Goal: Transaction & Acquisition: Purchase product/service

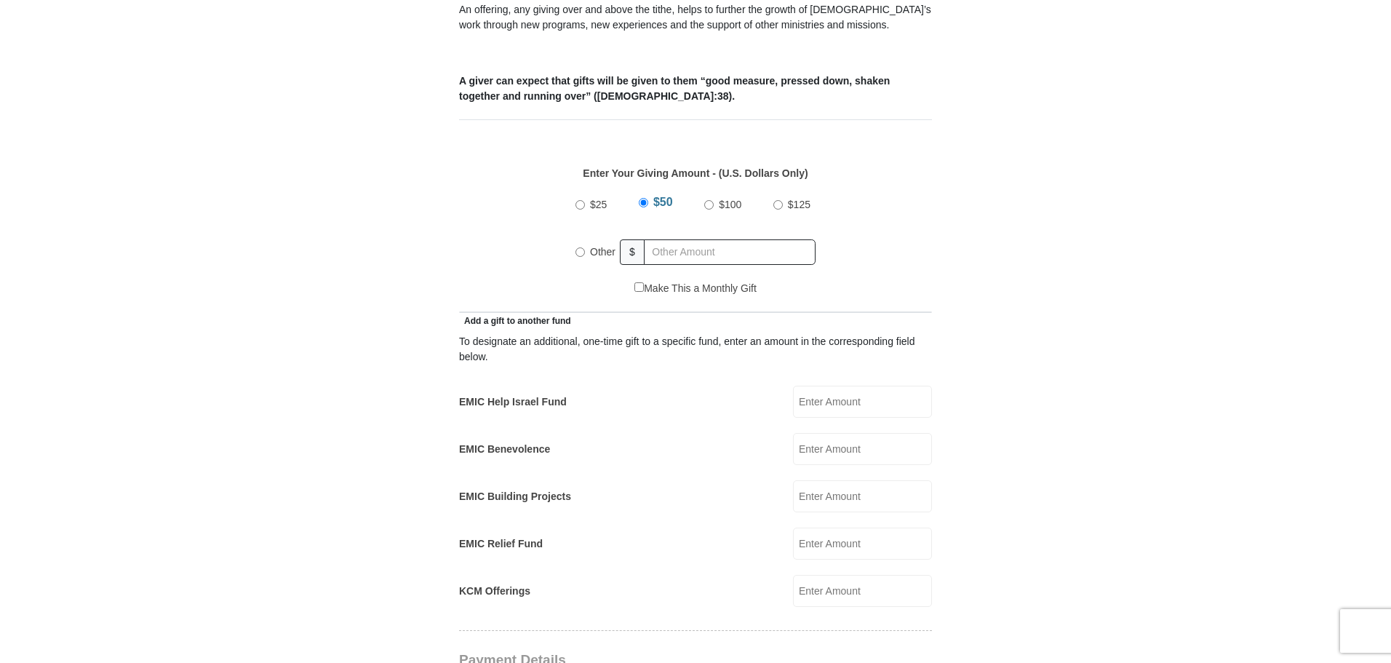
scroll to position [582, 0]
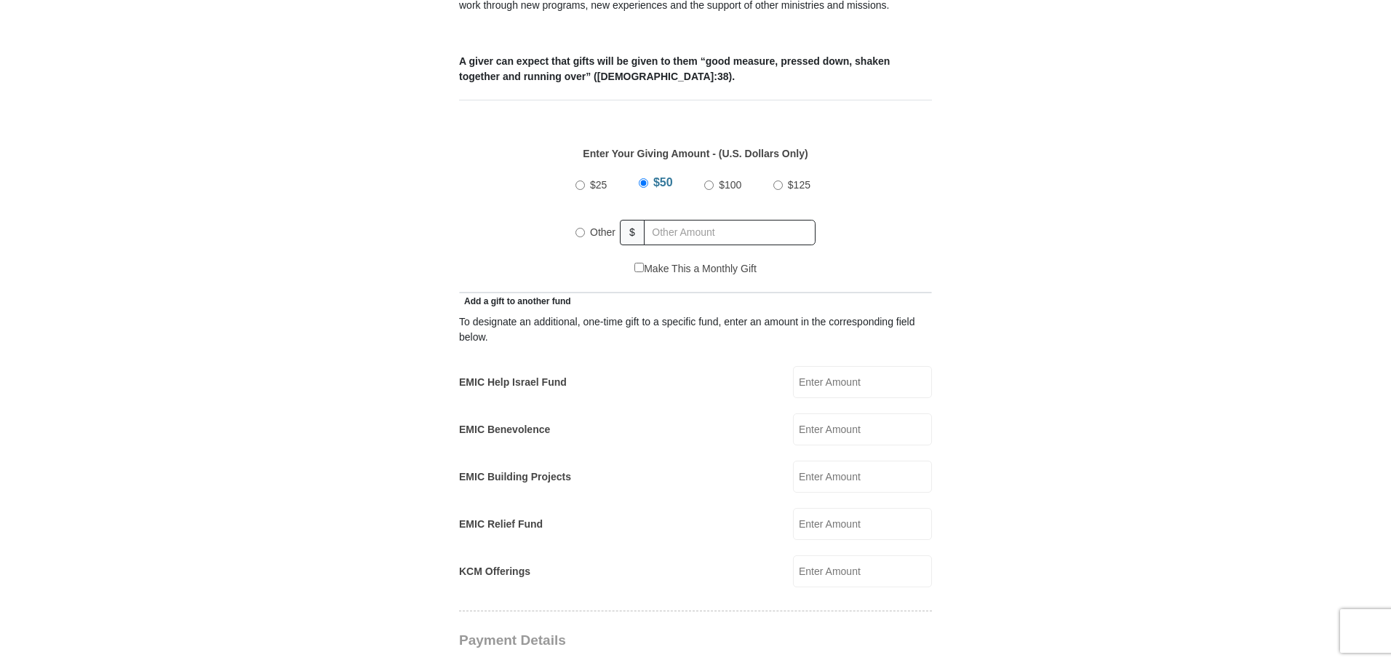
click at [819, 366] on input "EMIC Help Israel Fund" at bounding box center [862, 382] width 139 height 32
type input "15.00"
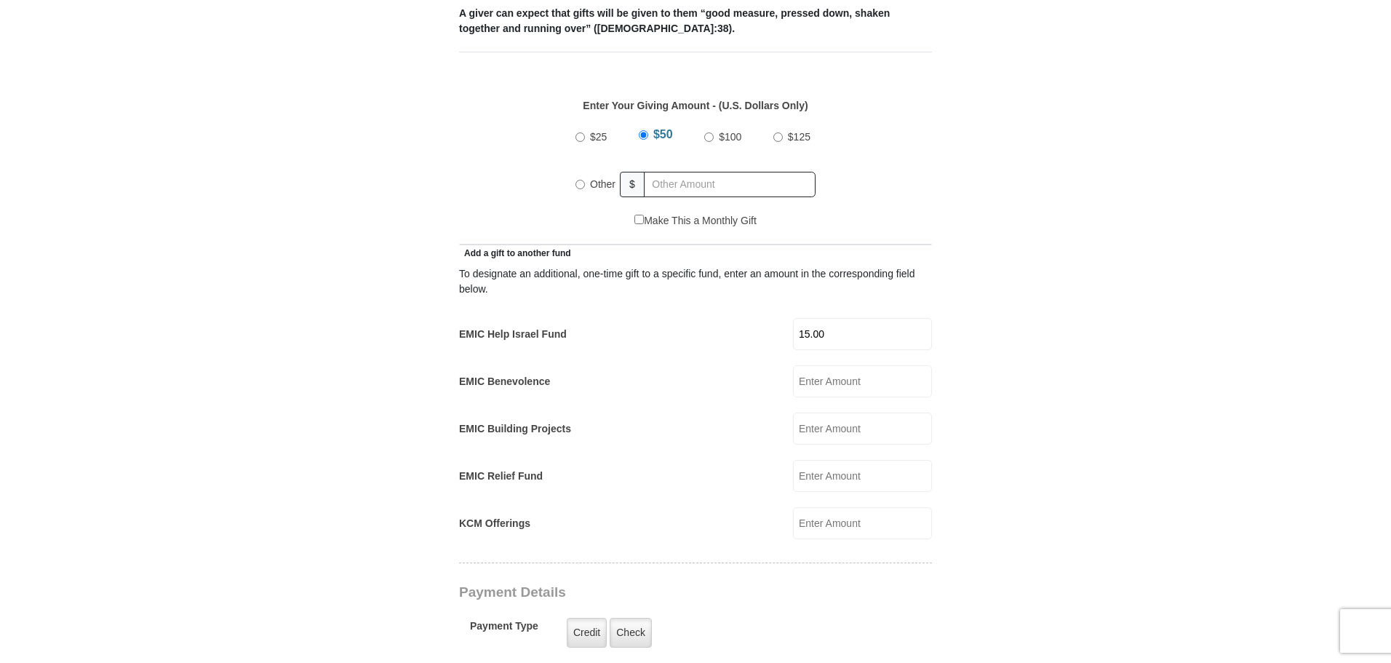
scroll to position [655, 0]
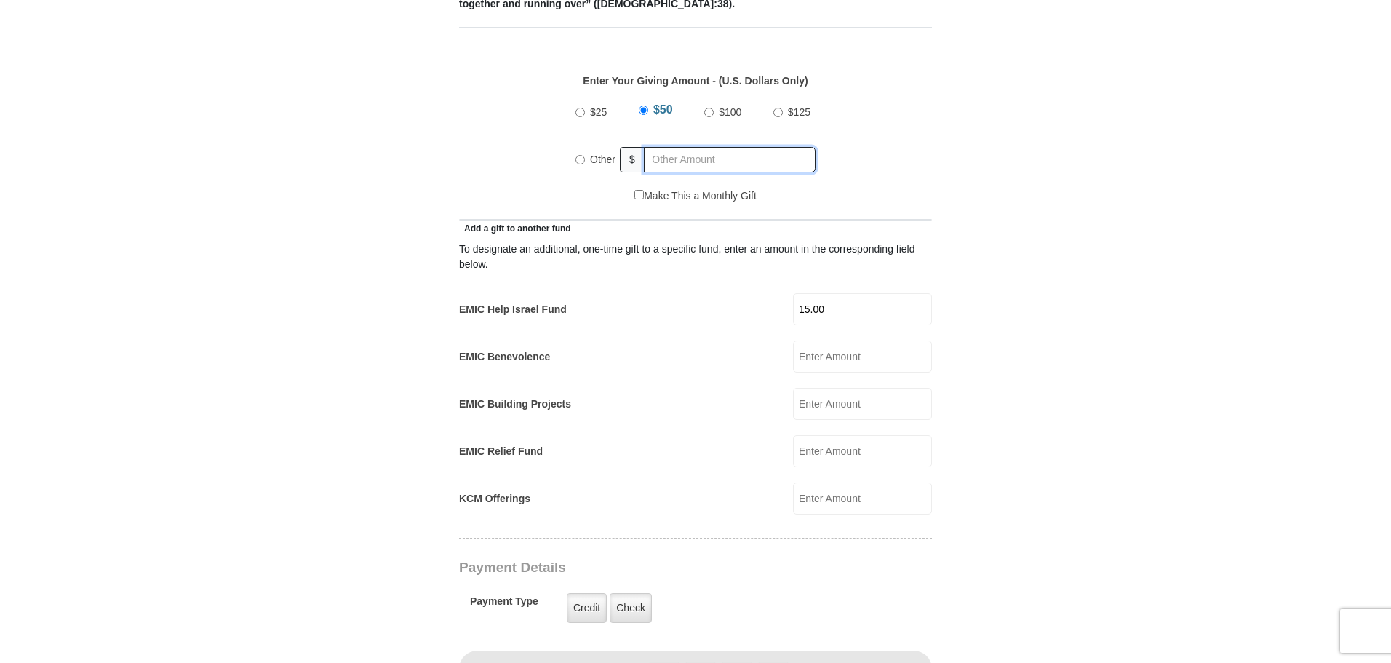
radio input "true"
click at [672, 147] on input "text" at bounding box center [732, 159] width 167 height 25
type input "125.00"
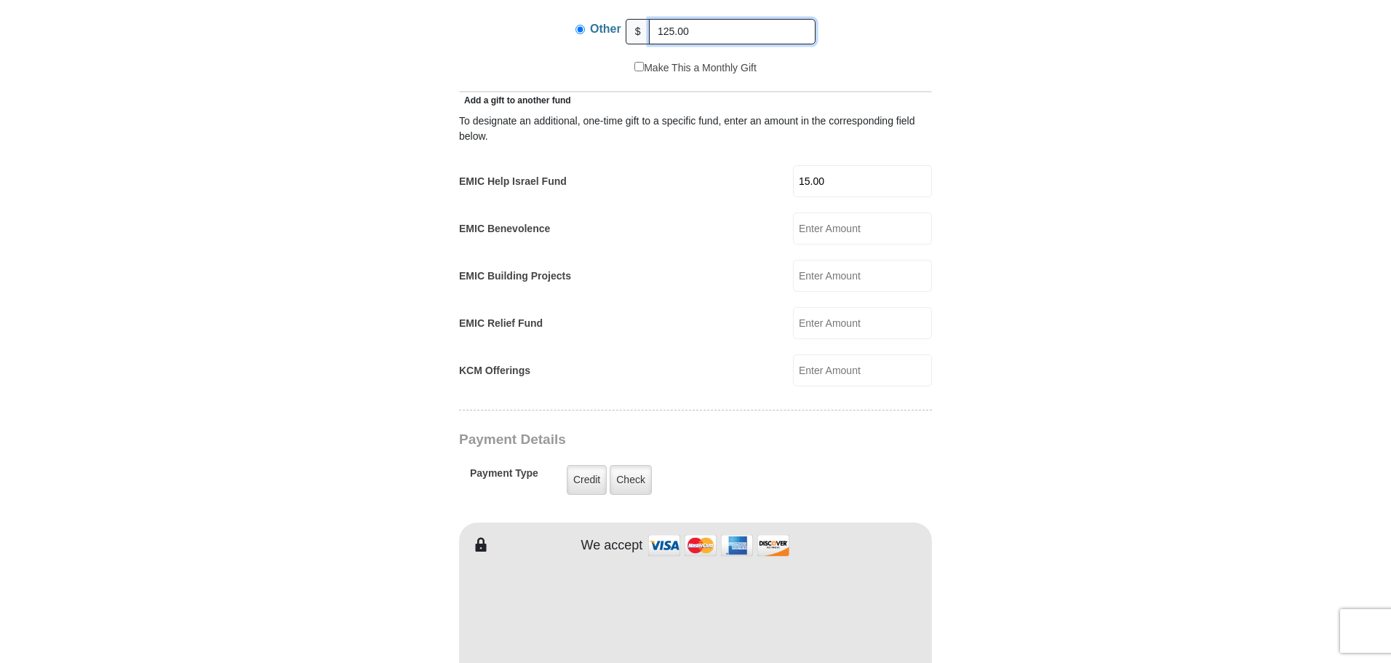
scroll to position [800, 0]
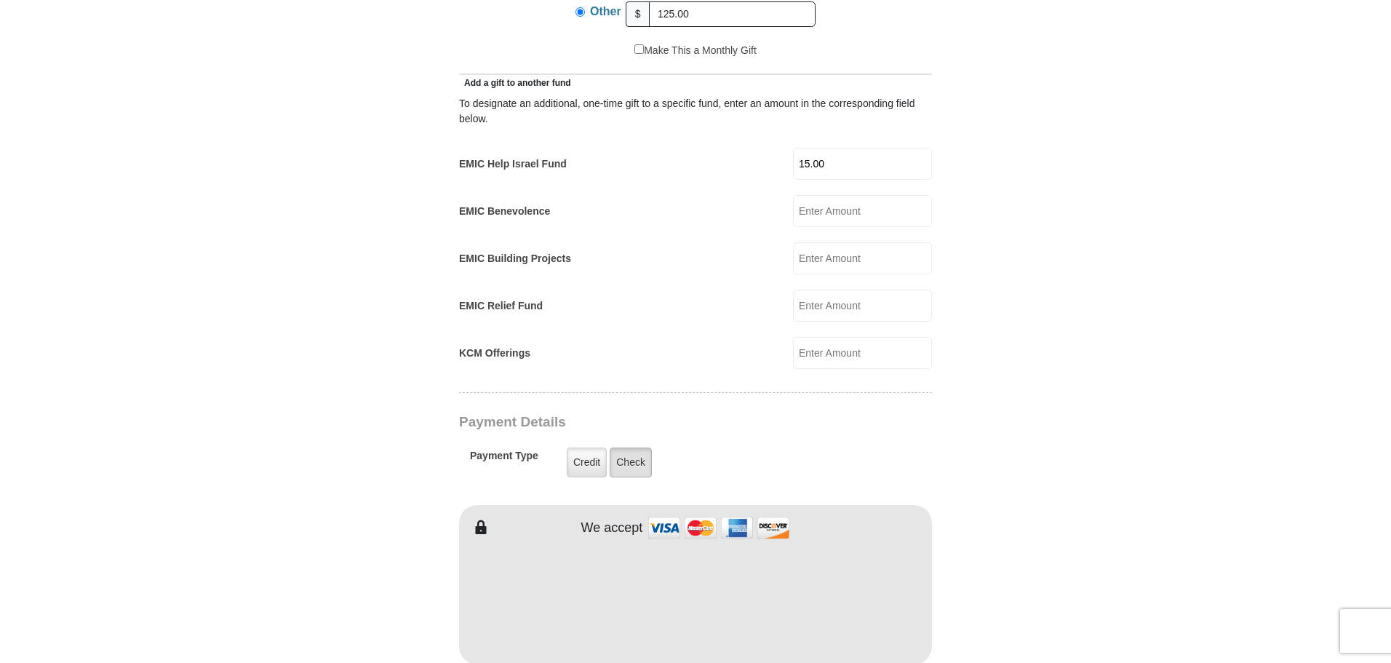
click at [624, 448] on label "Check" at bounding box center [631, 463] width 42 height 30
click at [0, 0] on input "Check" at bounding box center [0, 0] width 0 height 0
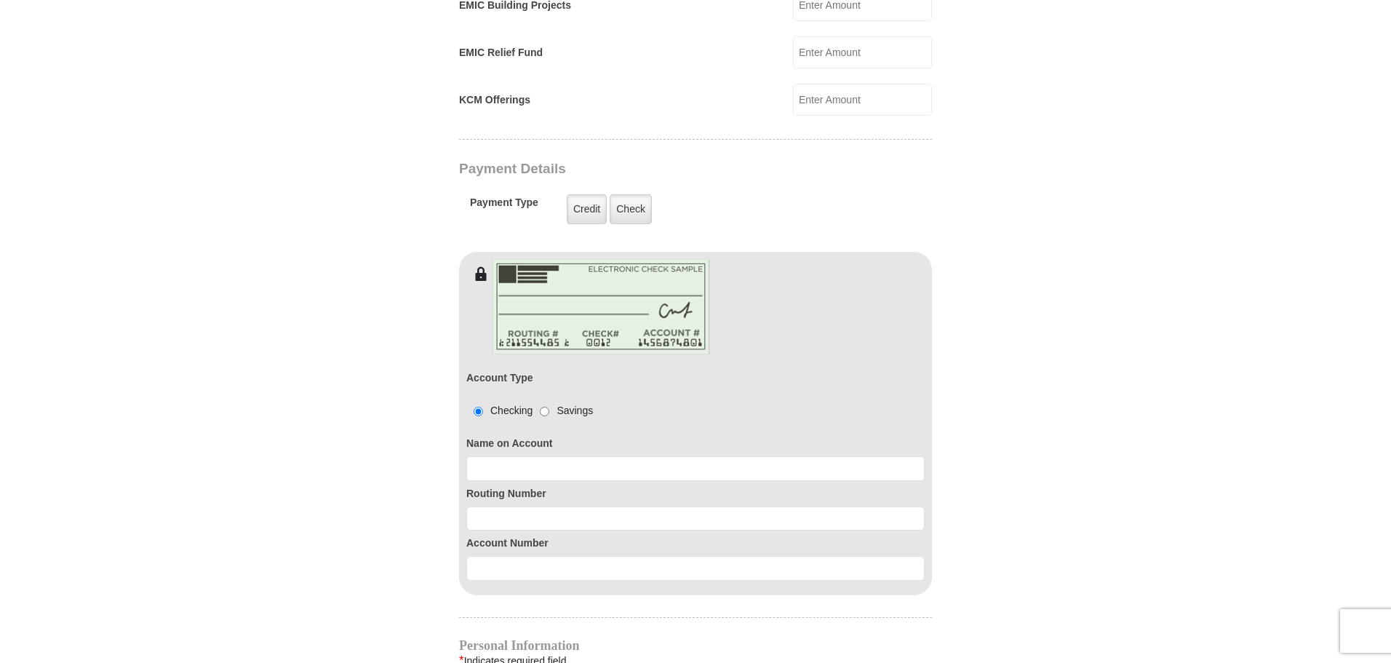
scroll to position [1091, 0]
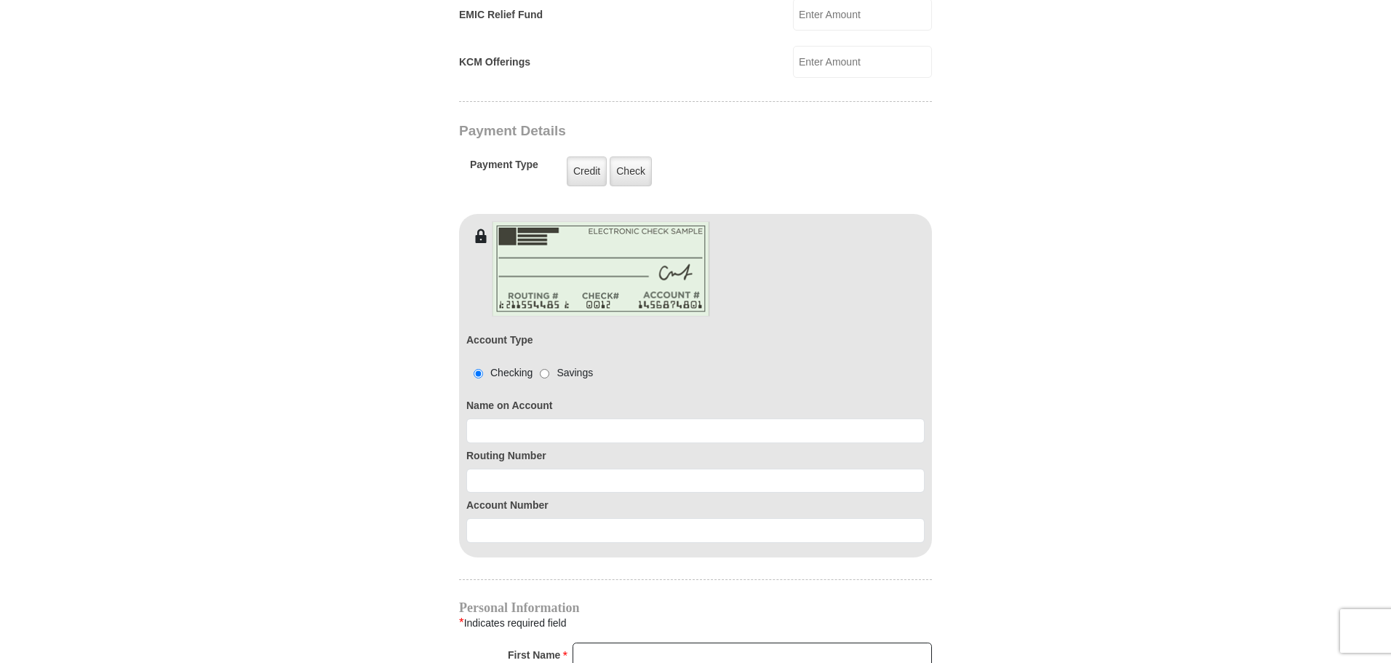
click at [487, 400] on div "Name on Account" at bounding box center [695, 418] width 458 height 50
click at [488, 418] on input at bounding box center [695, 430] width 458 height 25
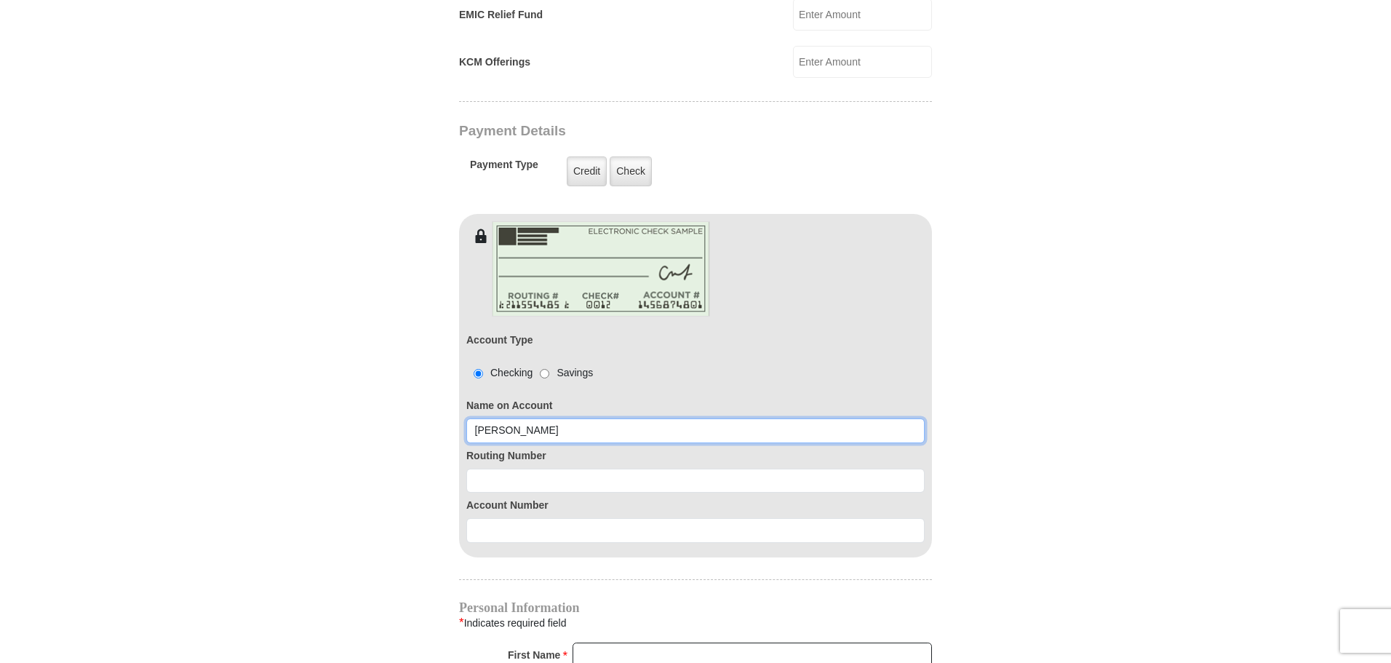
type input "Diane Heape"
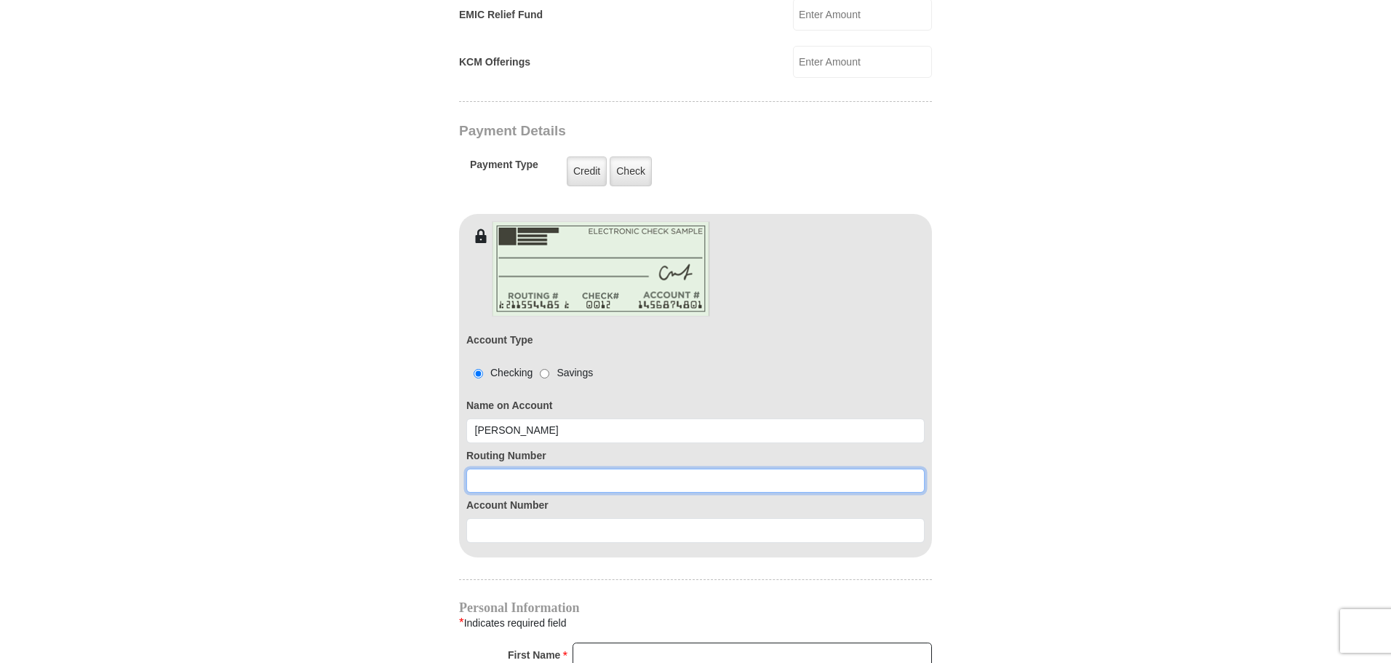
click at [488, 469] on input at bounding box center [695, 481] width 458 height 25
type input "031100649"
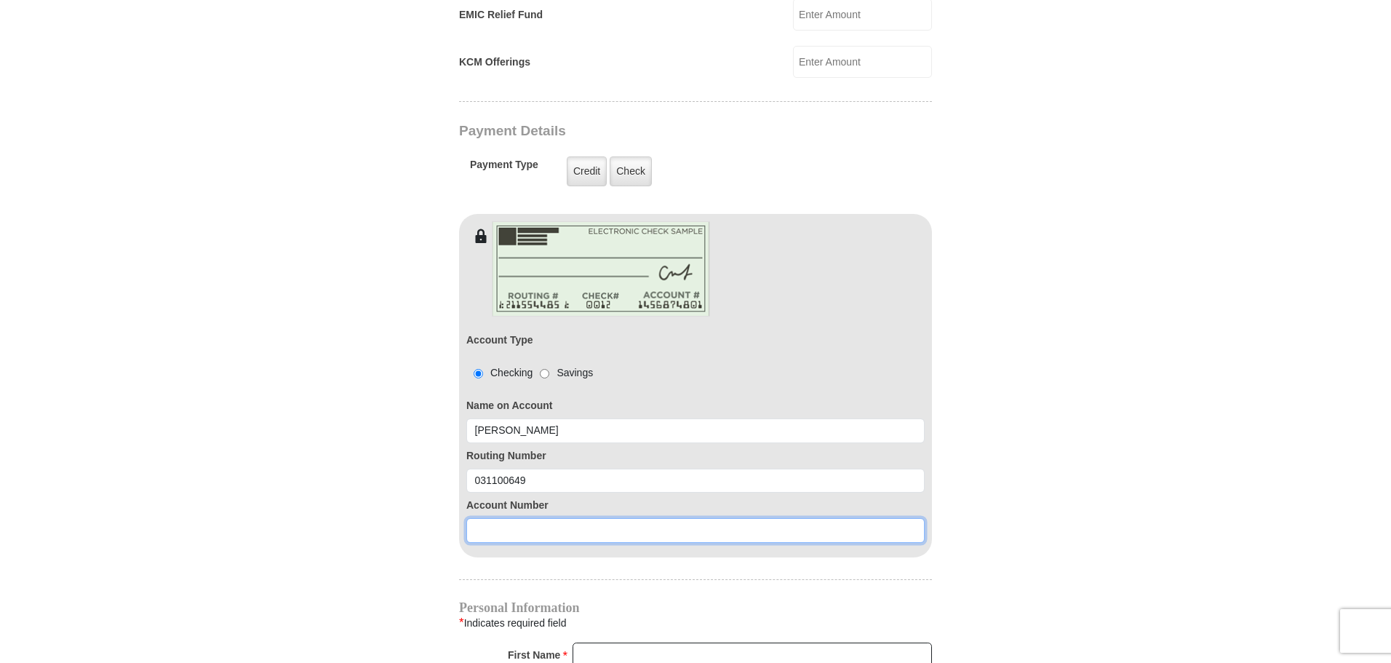
click at [488, 518] on input at bounding box center [695, 530] width 458 height 25
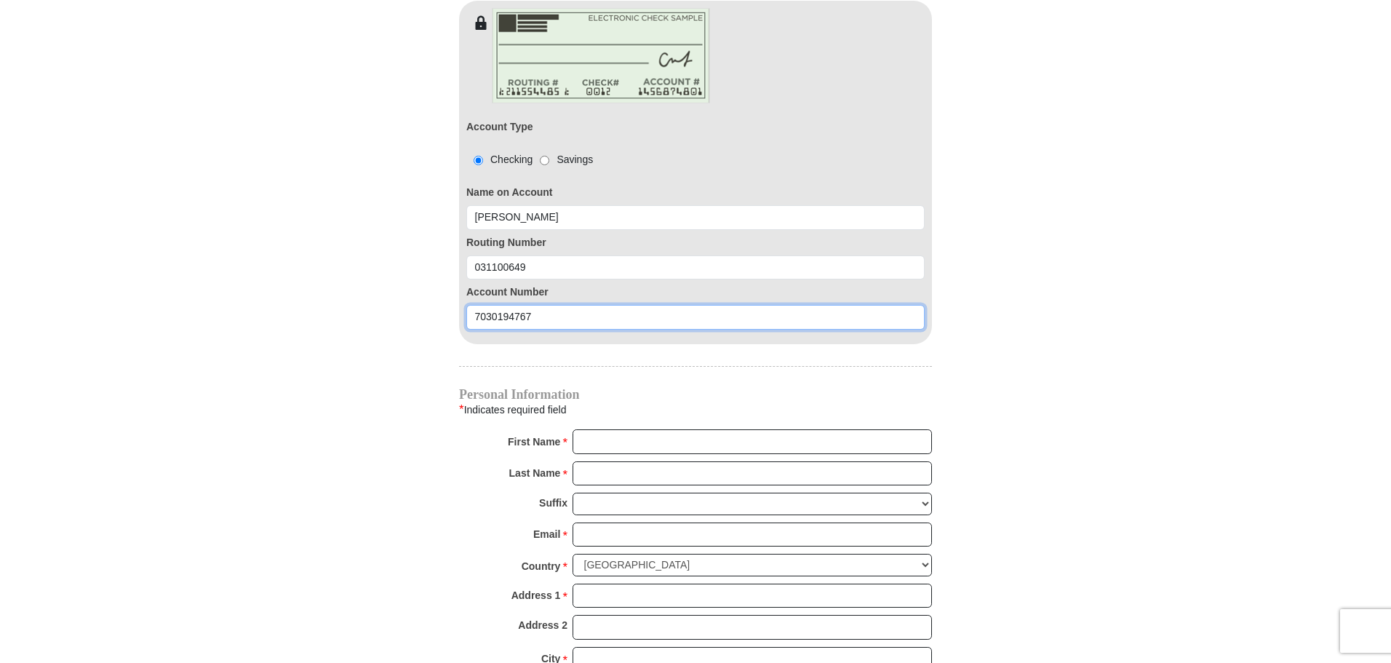
scroll to position [1310, 0]
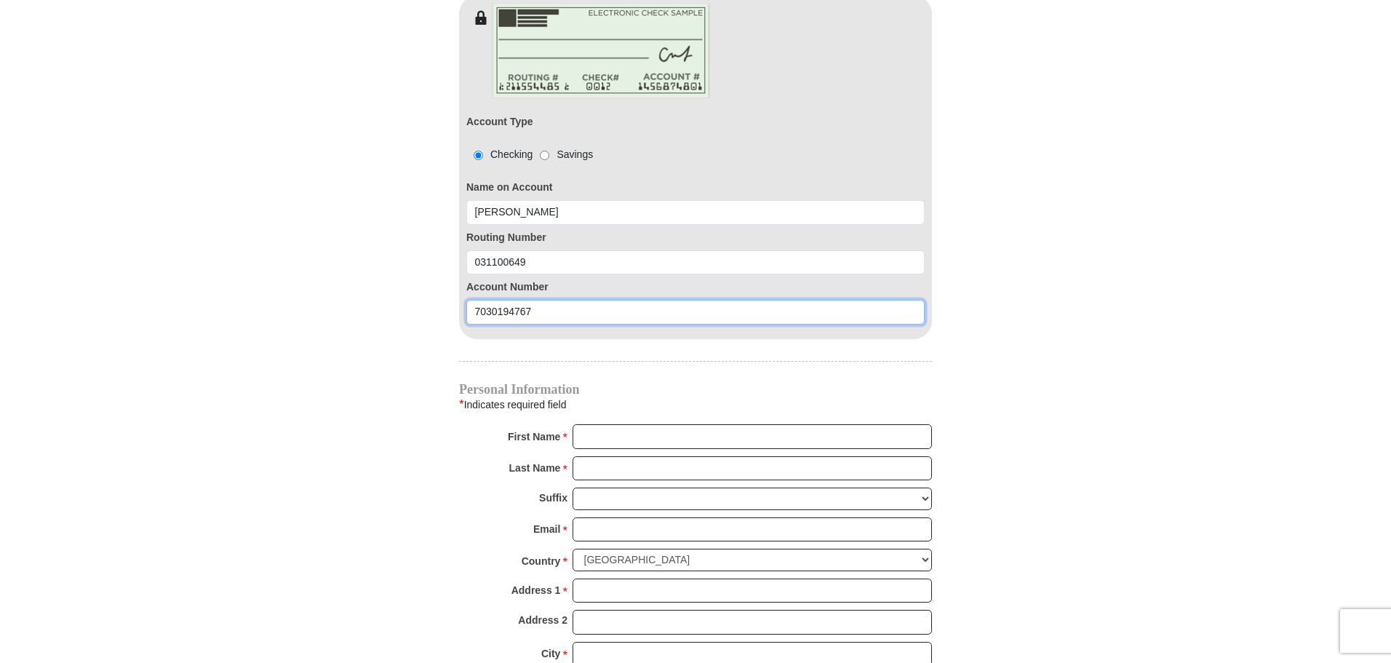
type input "7030194767"
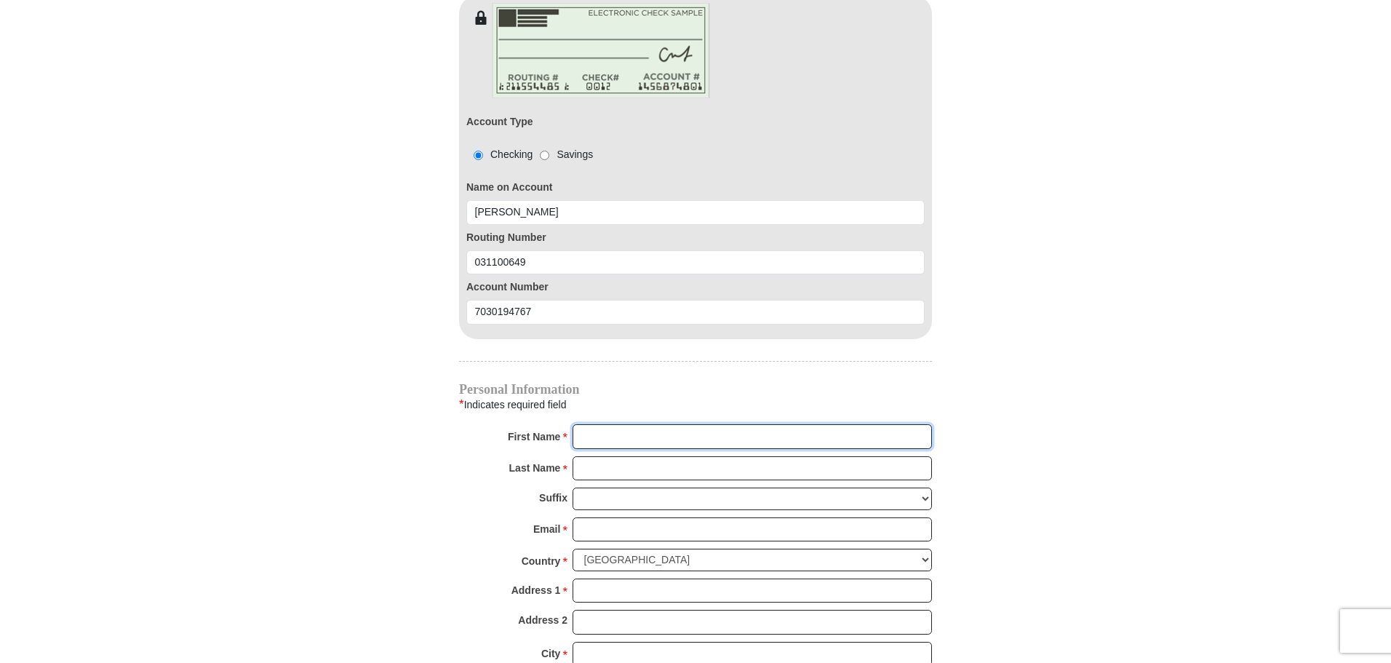
click at [602, 424] on input "First Name *" at bounding box center [752, 436] width 359 height 25
type input "Diane"
type input "Heape"
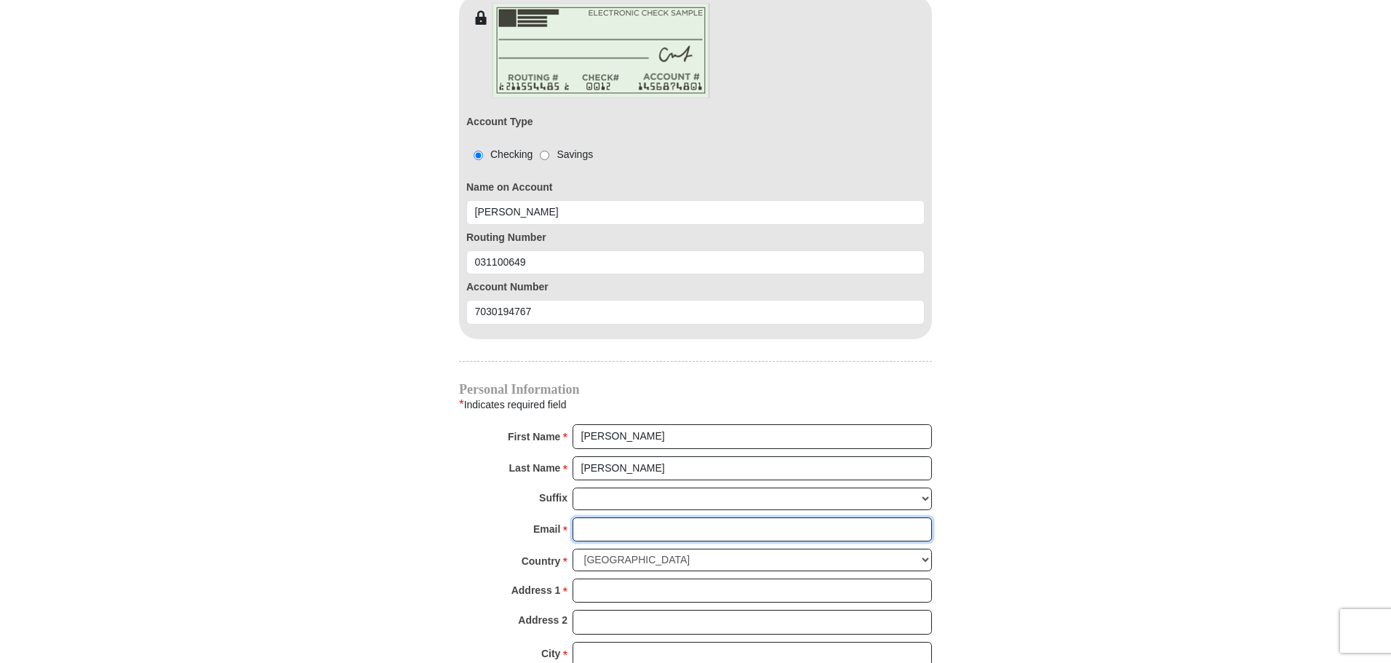
type input "123Diane987@gmail.com"
type input "648 carousel rd"
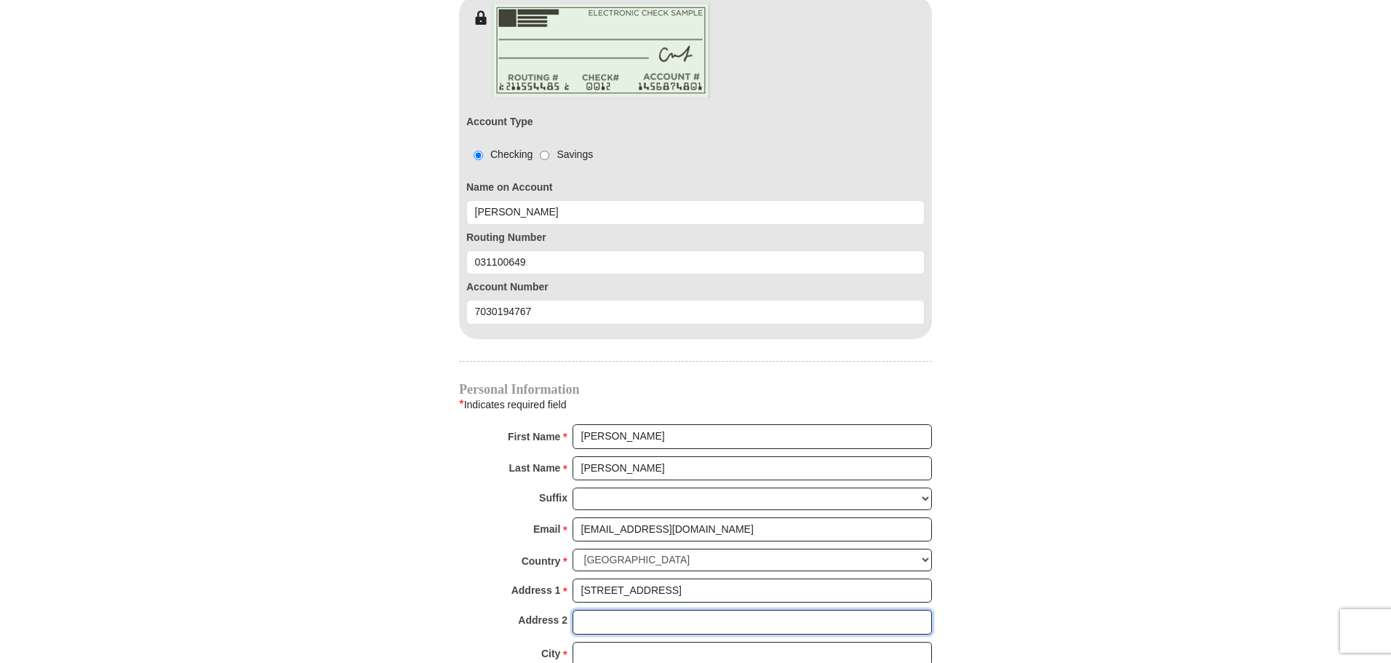
type input "None"
type input "gray court"
select select "SC"
type input "29645"
type input "8649053713"
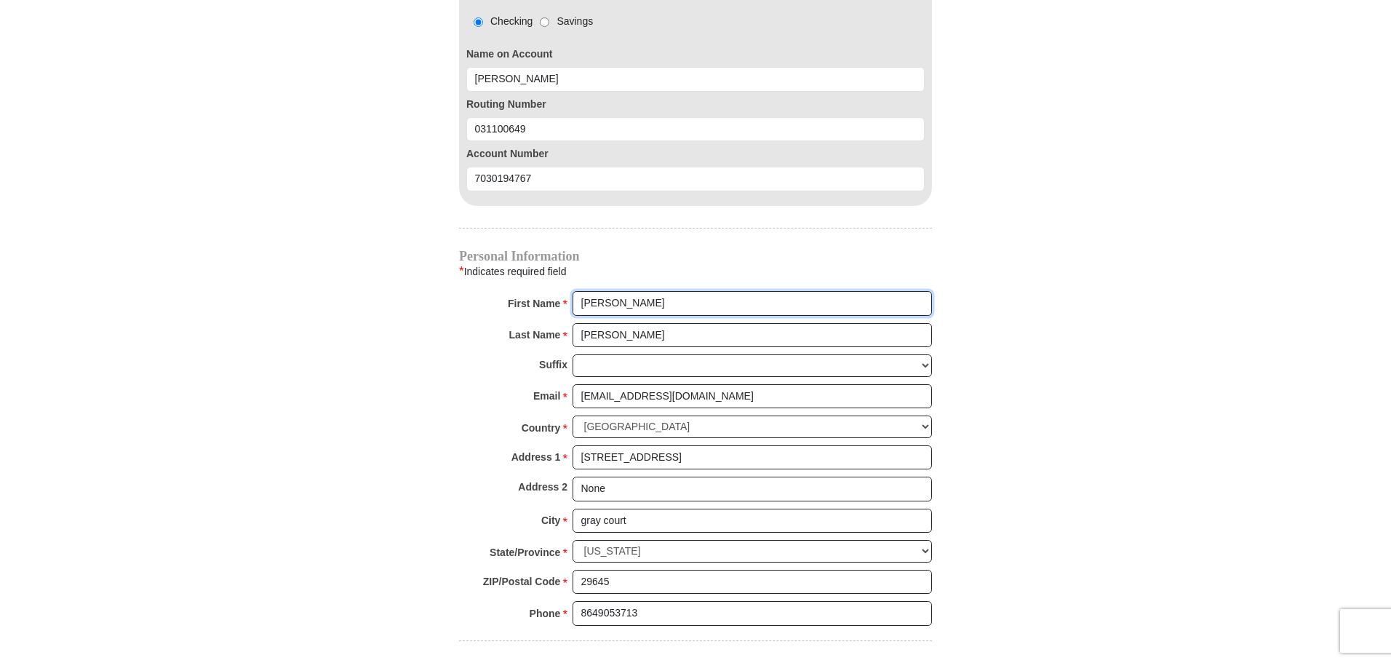
scroll to position [1455, 0]
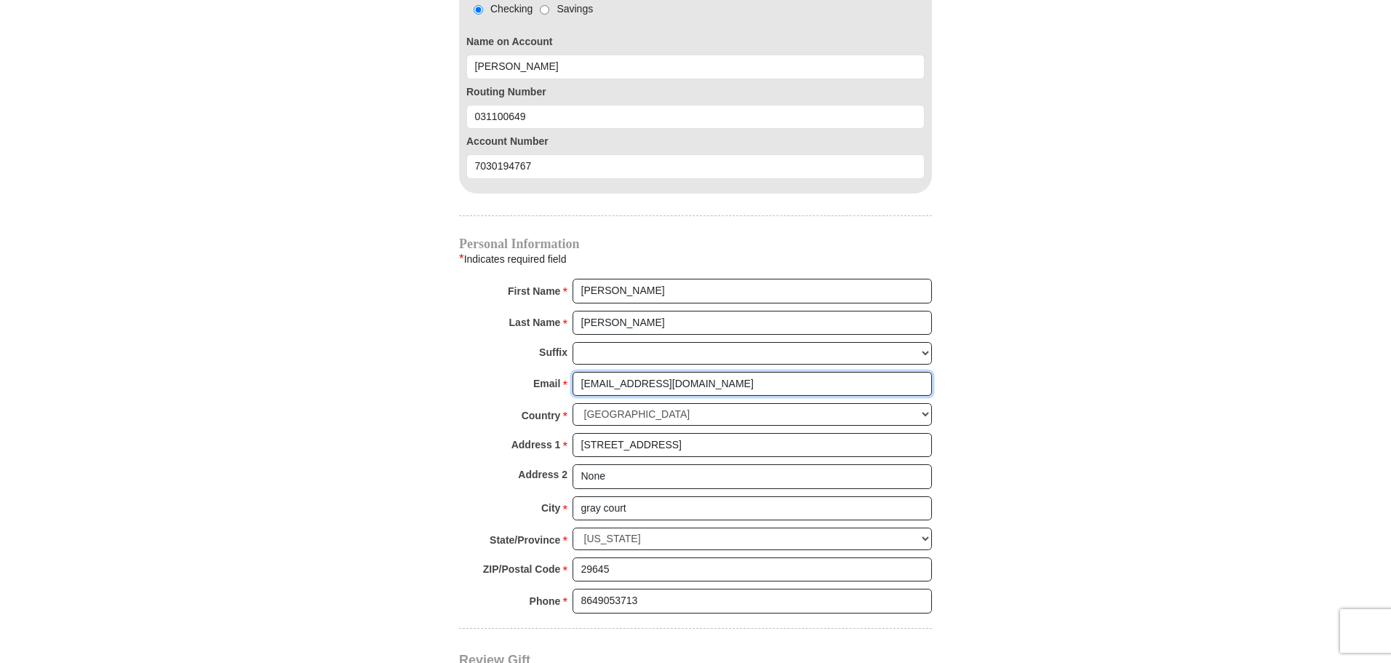
click at [640, 372] on input "123Diane987@gmail.com" at bounding box center [752, 384] width 359 height 25
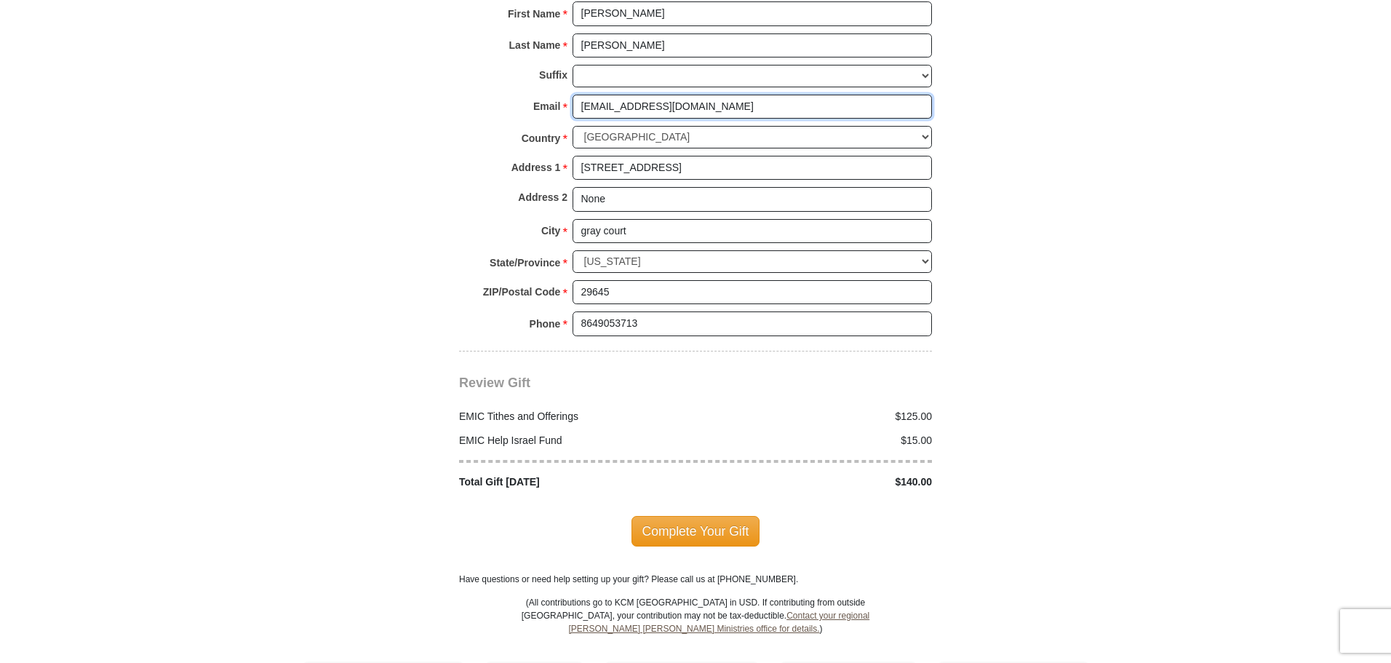
scroll to position [1819, 0]
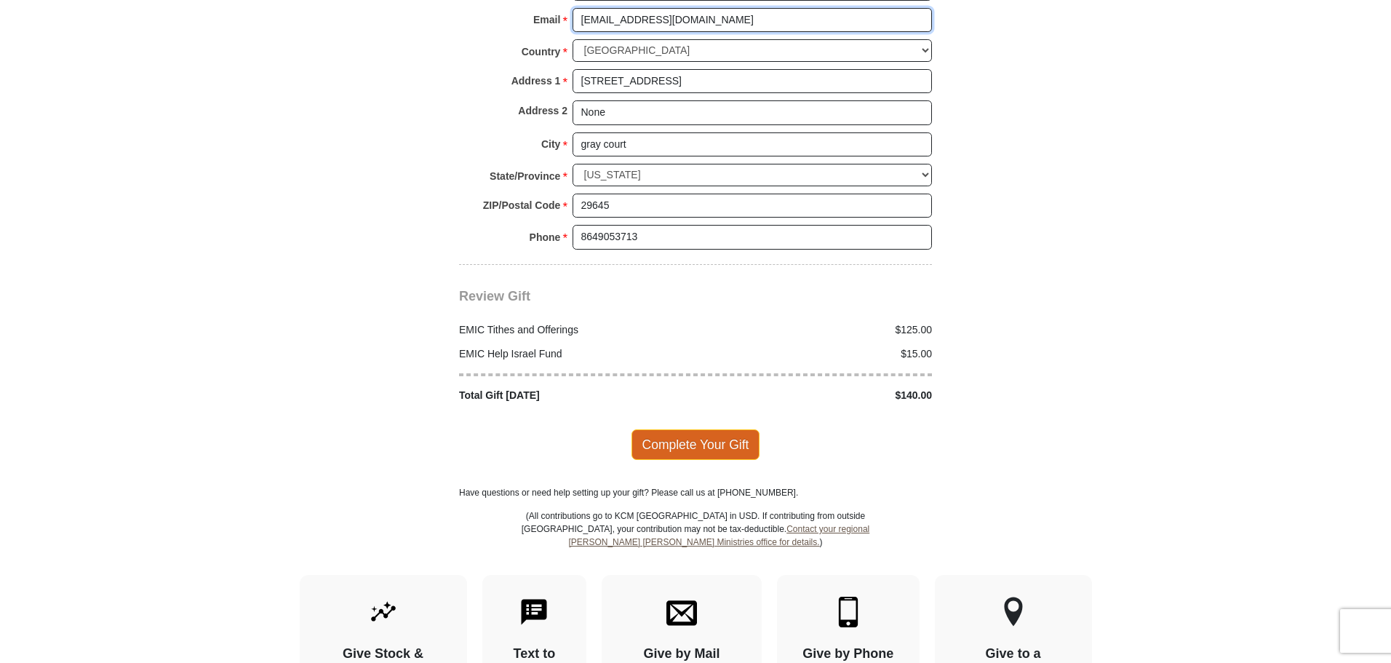
type input "123Diane456@gmail.com"
click at [719, 431] on span "Complete Your Gift" at bounding box center [696, 444] width 129 height 31
